Goal: Check status: Check status

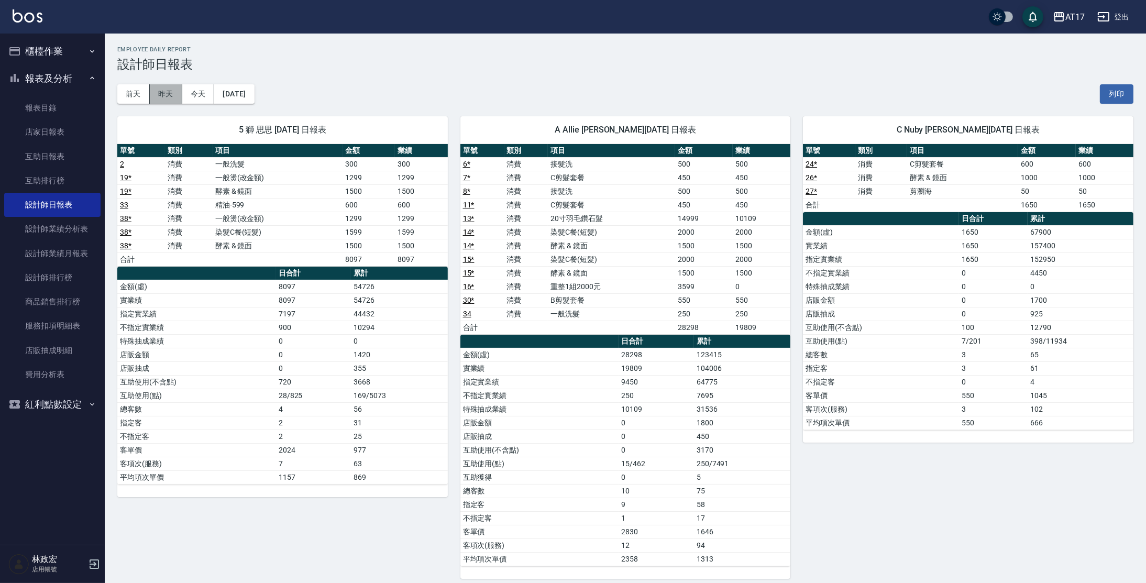
click at [170, 90] on button "昨天" at bounding box center [166, 93] width 32 height 19
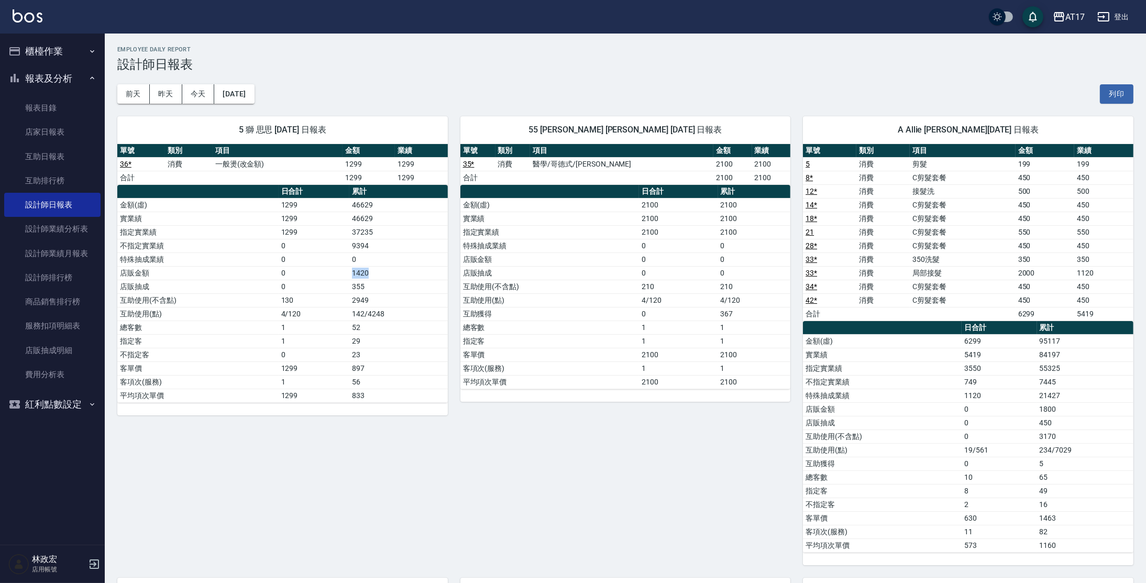
drag, startPoint x: 355, startPoint y: 276, endPoint x: 394, endPoint y: 271, distance: 40.2
click at [394, 271] on td "1420" at bounding box center [398, 273] width 98 height 14
click at [409, 292] on td "355" at bounding box center [398, 287] width 98 height 14
click at [254, 101] on button "[DATE]" at bounding box center [234, 93] width 40 height 19
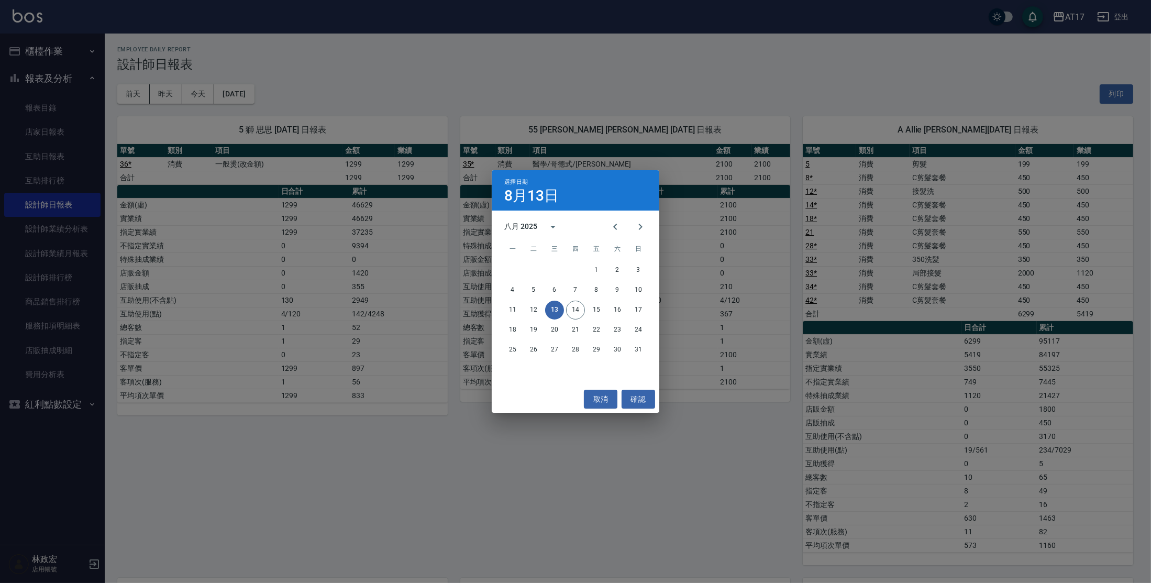
click at [414, 60] on div "選擇日期 [DATE] 八月 2025 一 二 三 四 五 六 日 1 2 3 4 5 6 7 8 9 10 11 12 13 14 15 16 17 18 …" at bounding box center [575, 291] width 1151 height 583
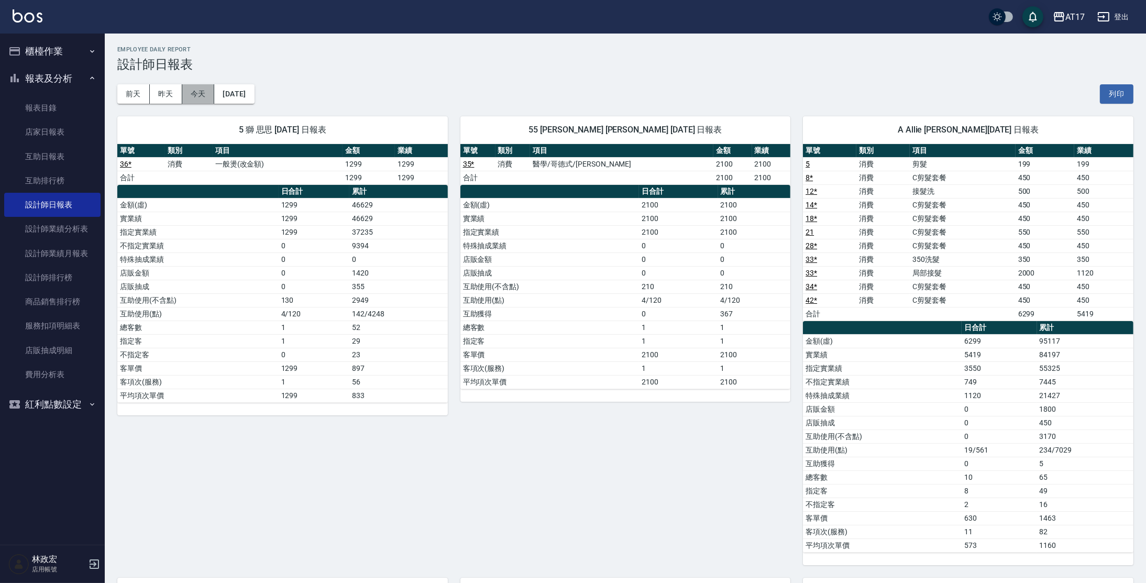
click at [203, 98] on button "今天" at bounding box center [198, 93] width 32 height 19
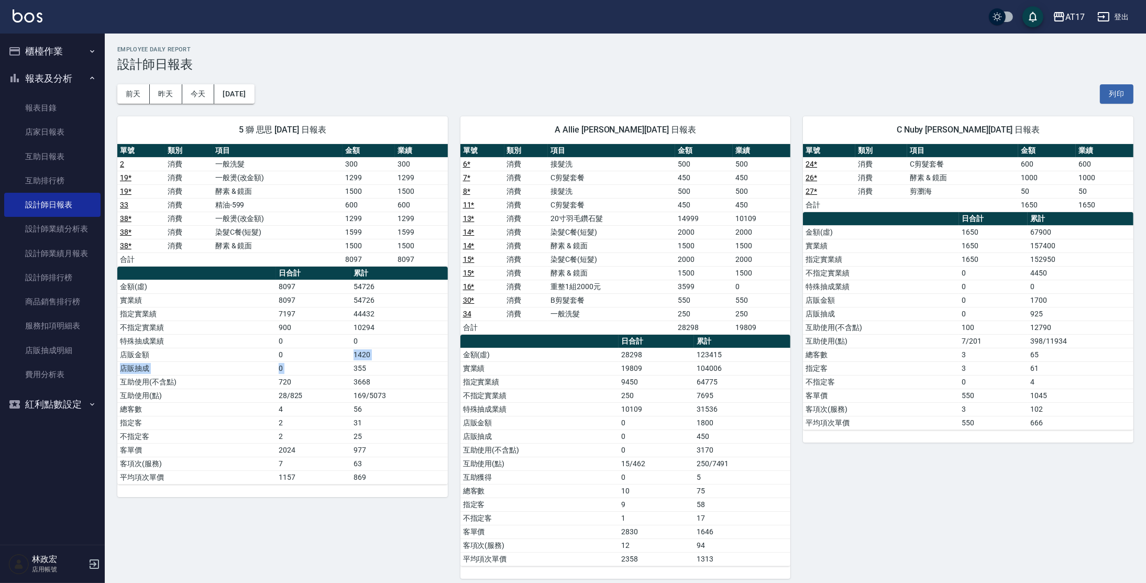
drag, startPoint x: 355, startPoint y: 354, endPoint x: 390, endPoint y: 359, distance: 35.4
click at [391, 361] on tbody "金額(虛) 8097 54726 實業績 8097 54726 指定實業績 7197 44432 不指定實業績 900 10294 特殊抽成業績 0 0 店販…" at bounding box center [282, 382] width 331 height 204
click at [389, 353] on td "1420" at bounding box center [399, 355] width 96 height 14
drag, startPoint x: 360, startPoint y: 289, endPoint x: 378, endPoint y: 293, distance: 18.7
click at [378, 293] on tbody "金額(虛) 8097 54726 實業績 8097 54726 指定實業績 7197 44432 不指定實業績 900 10294 特殊抽成業績 0 0 店販…" at bounding box center [282, 382] width 331 height 204
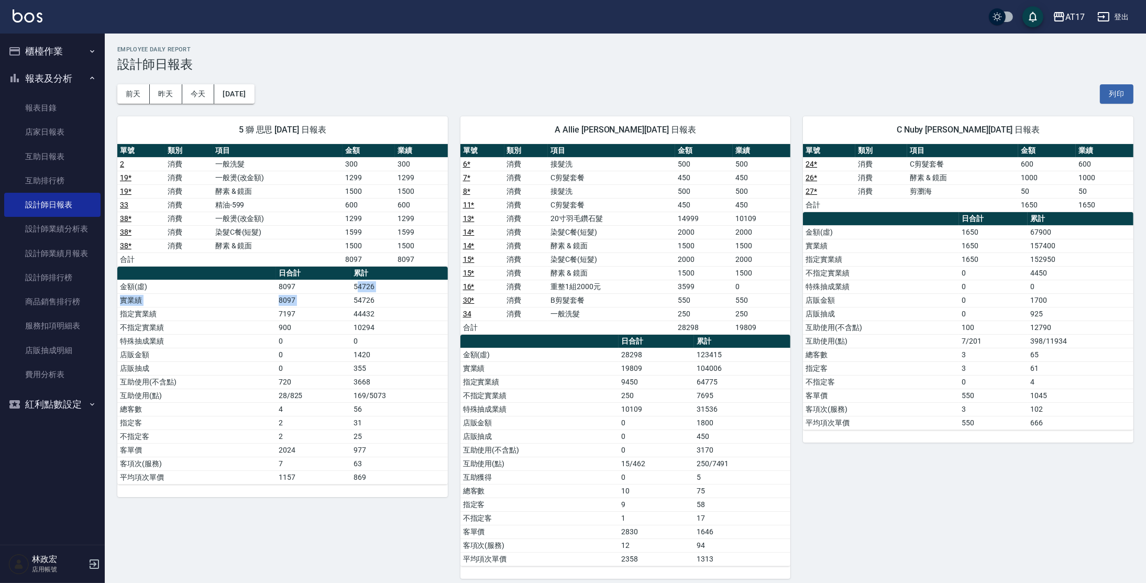
click at [379, 293] on td "54726" at bounding box center [399, 300] width 96 height 14
click at [172, 95] on button "昨天" at bounding box center [166, 93] width 32 height 19
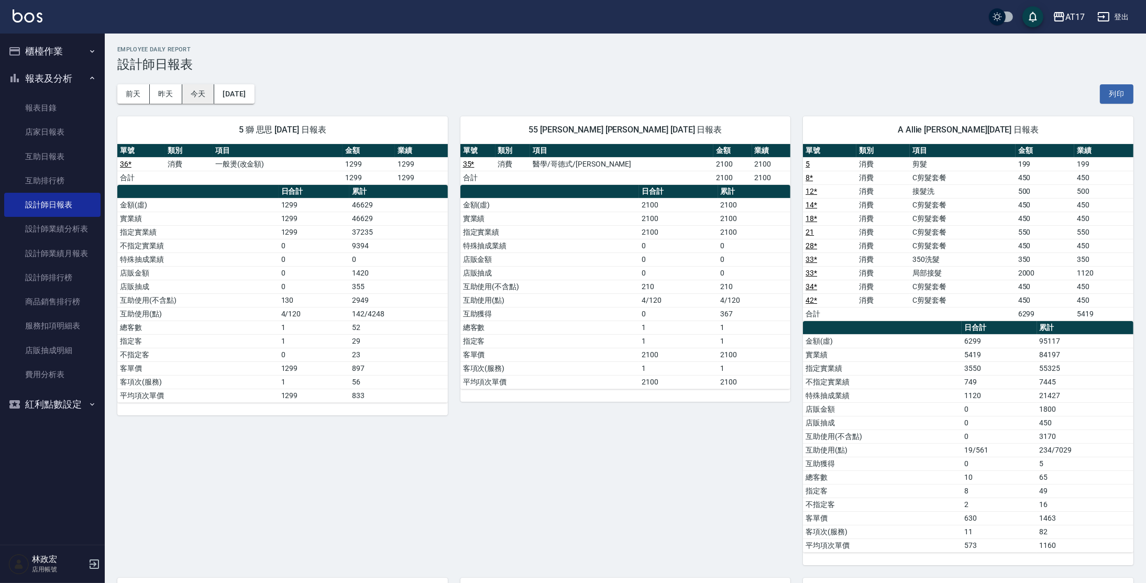
click at [202, 98] on button "今天" at bounding box center [198, 93] width 32 height 19
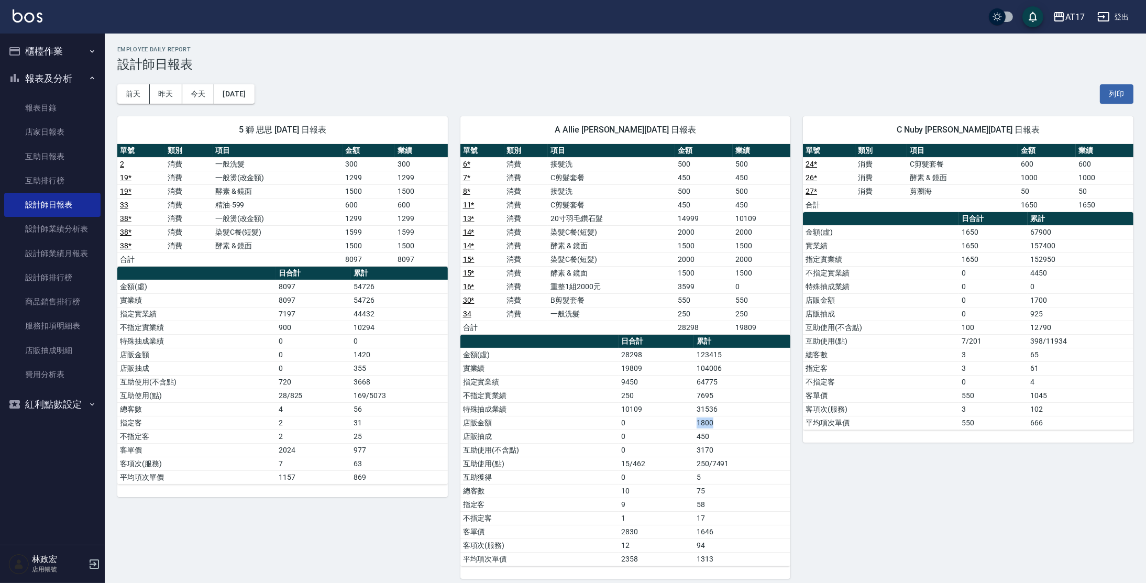
drag, startPoint x: 716, startPoint y: 425, endPoint x: 674, endPoint y: 425, distance: 42.4
click at [674, 425] on tr "店販金額 0 1800" at bounding box center [625, 423] width 331 height 14
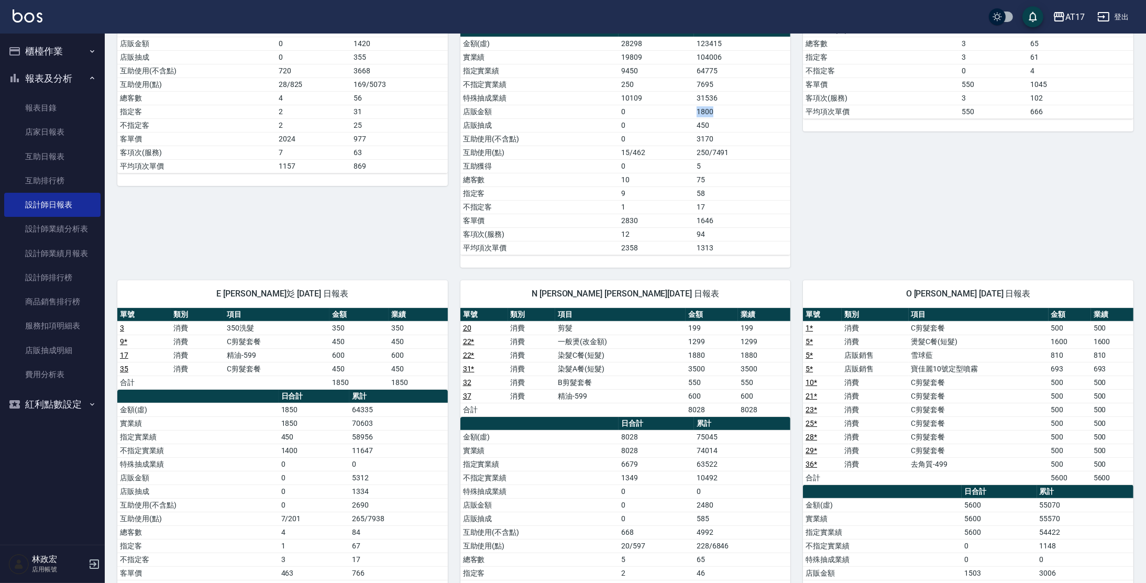
scroll to position [334, 0]
